Goal: Check status

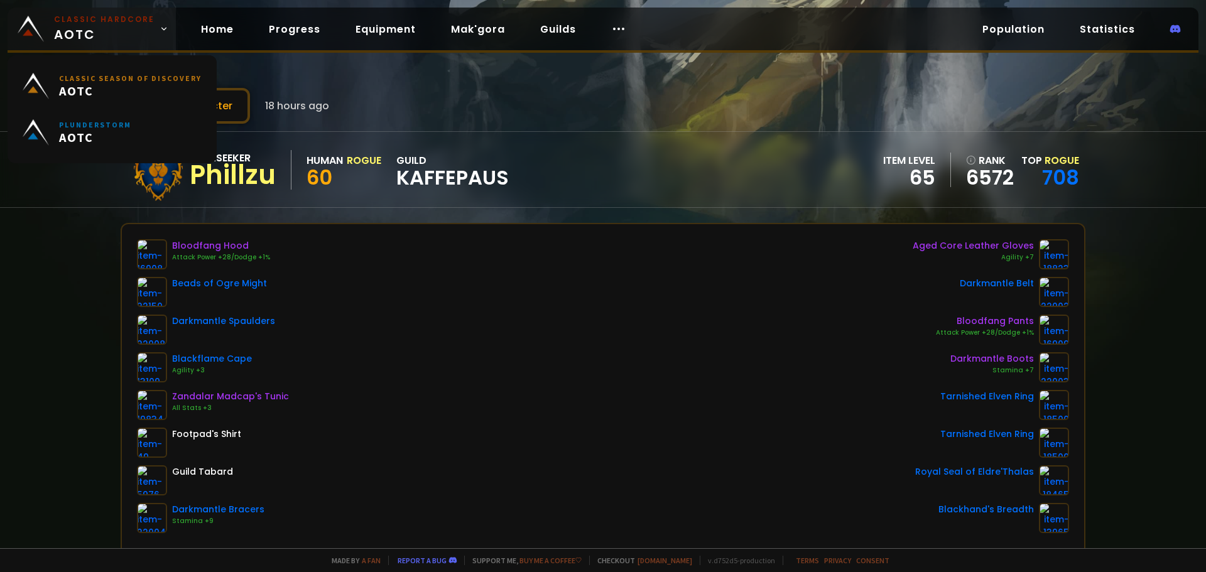
click at [87, 40] on span "Classic Hardcore AOTC" at bounding box center [104, 29] width 100 height 30
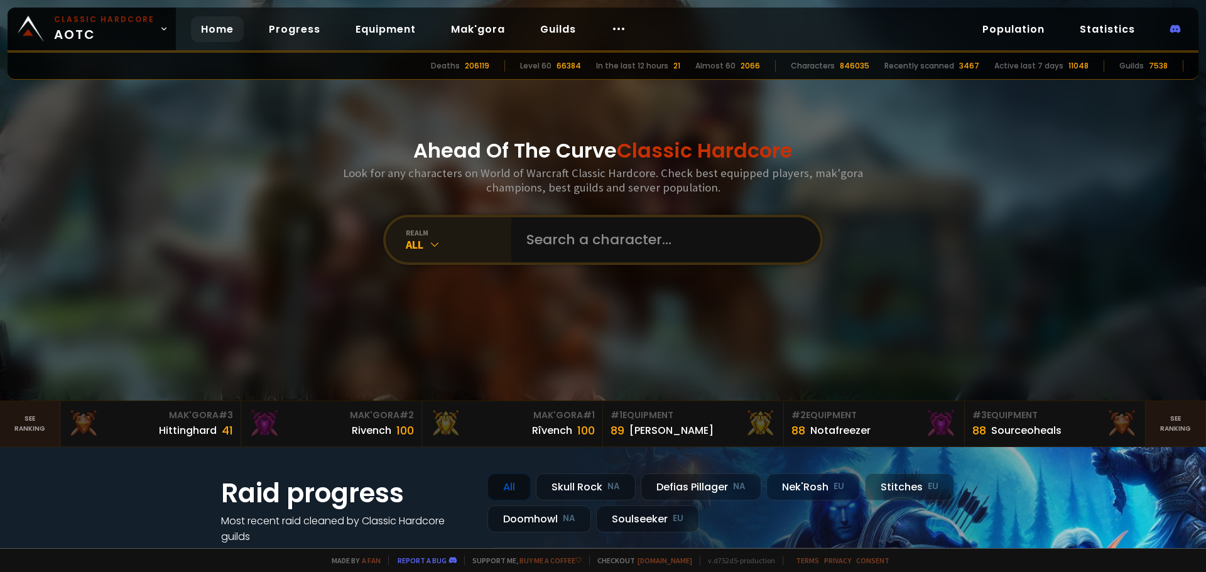
click at [433, 234] on div "realm" at bounding box center [459, 232] width 106 height 9
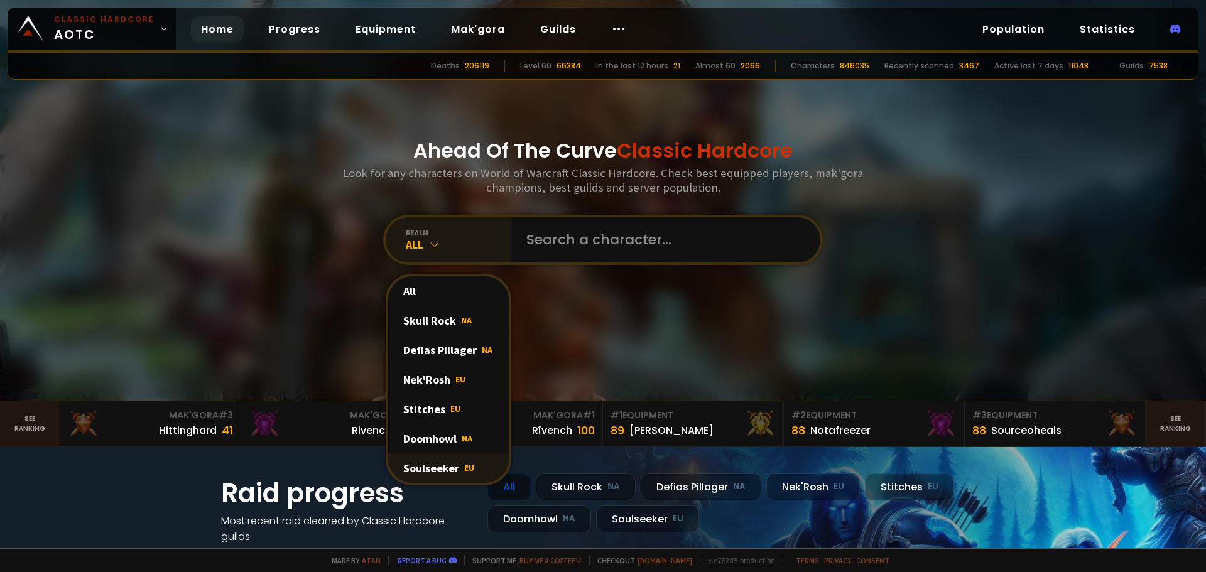
click at [445, 466] on div "Soulseeker EU" at bounding box center [448, 468] width 121 height 30
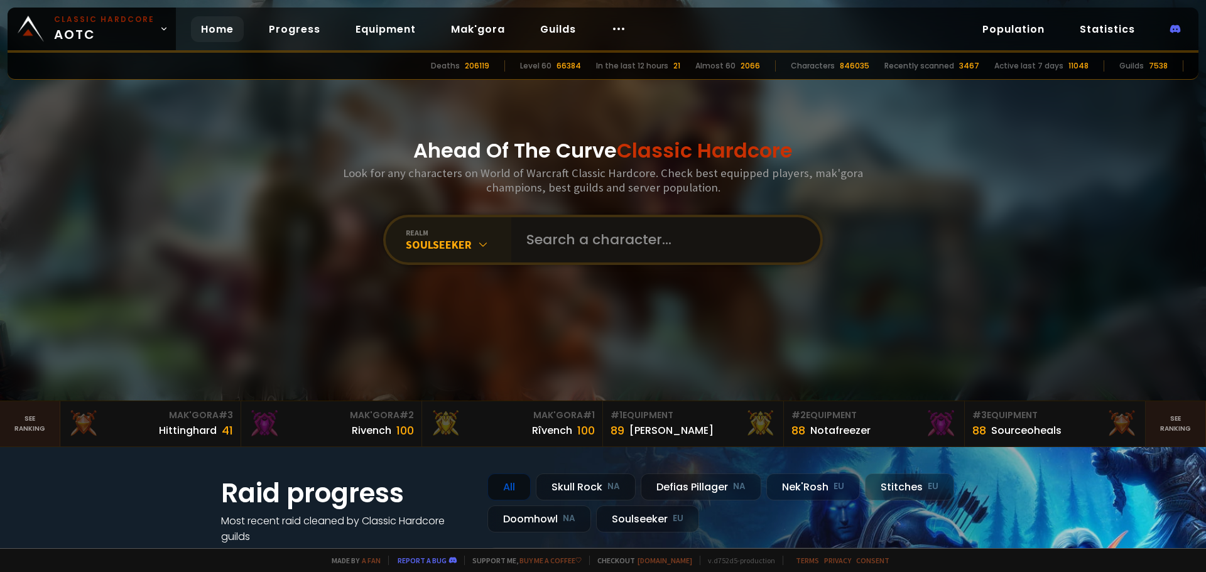
click at [609, 253] on input "text" at bounding box center [662, 239] width 286 height 45
type input "fool"
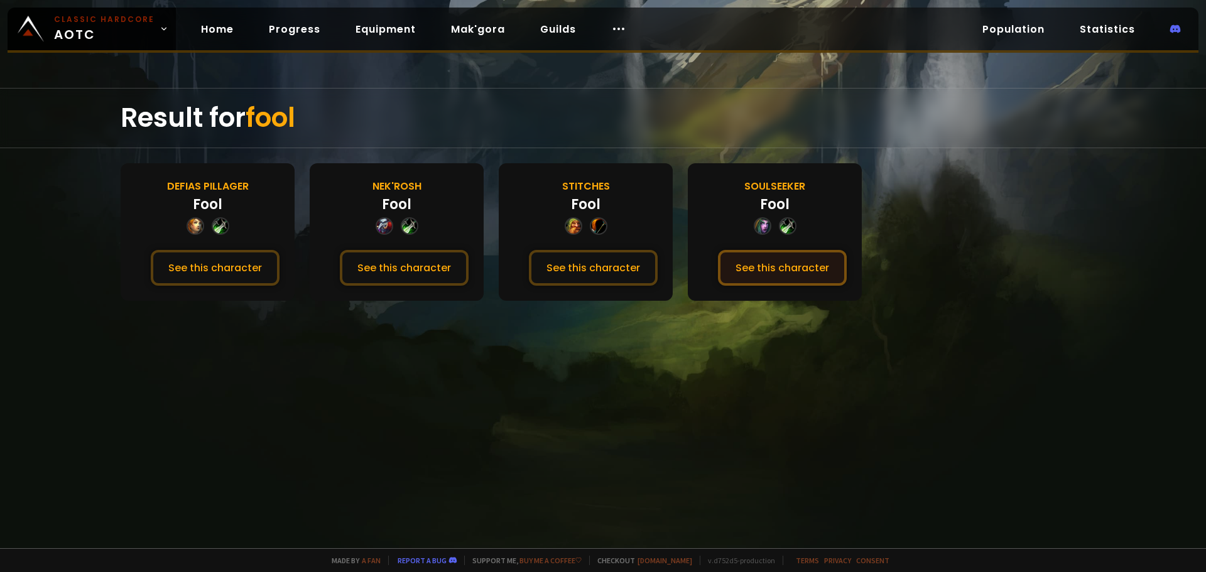
click at [776, 275] on button "See this character" at bounding box center [782, 268] width 129 height 36
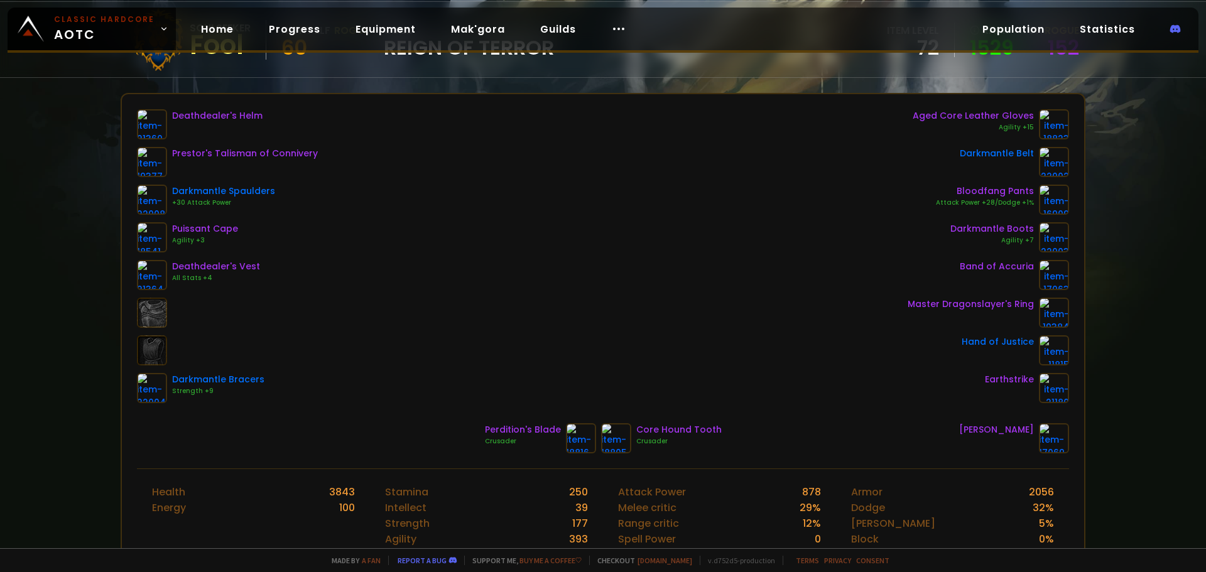
scroll to position [109, 0]
